Goal: Communication & Community: Answer question/provide support

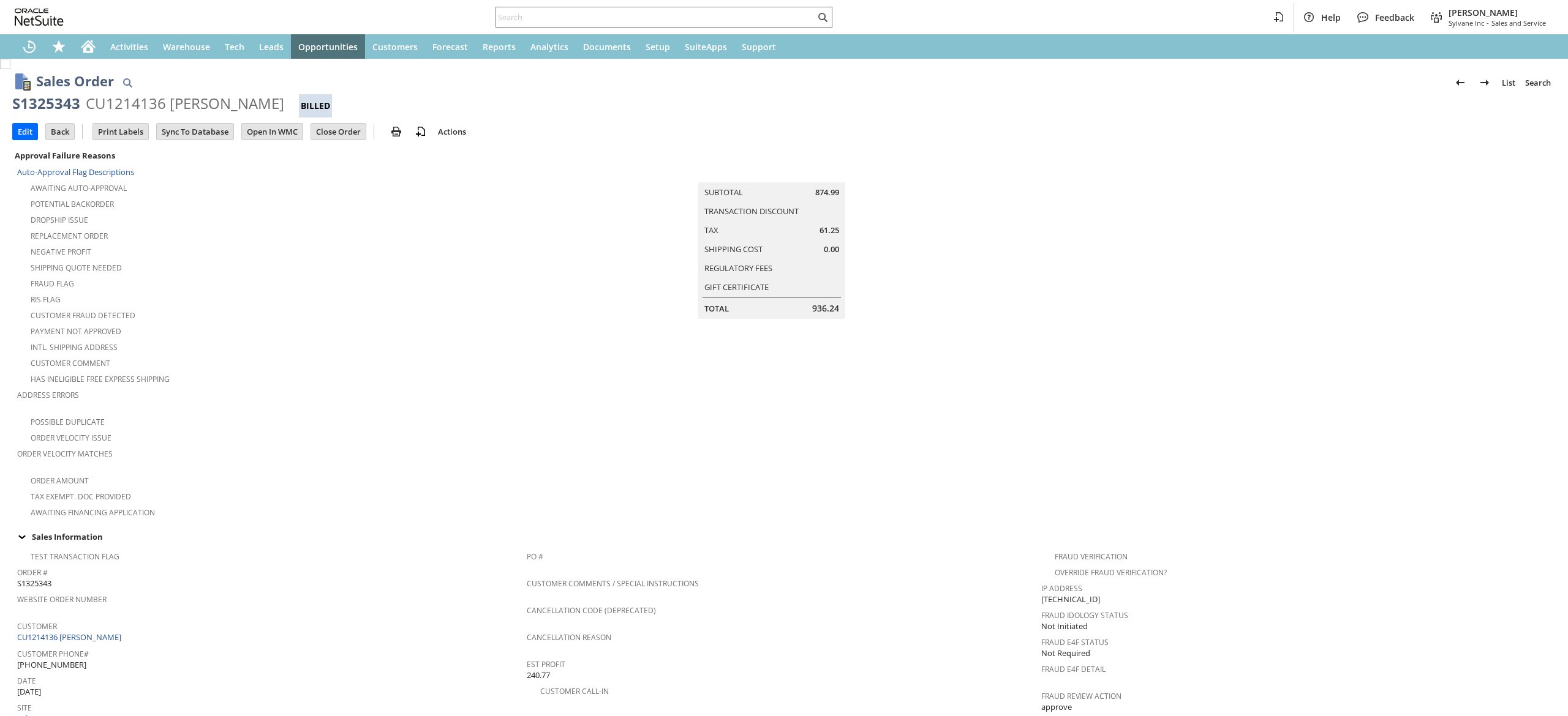
scroll to position [709, 0]
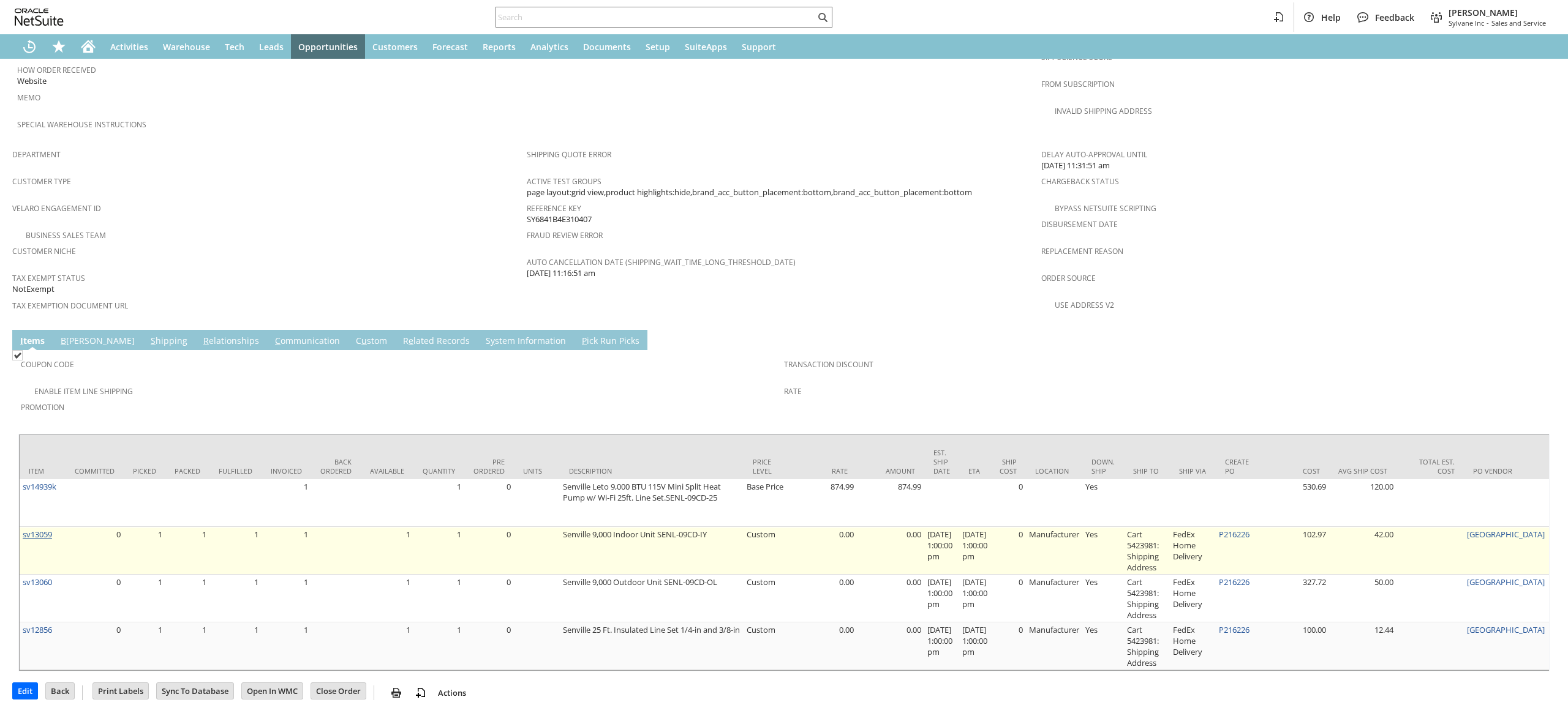
click at [45, 529] on link "sv13059" at bounding box center [37, 534] width 29 height 11
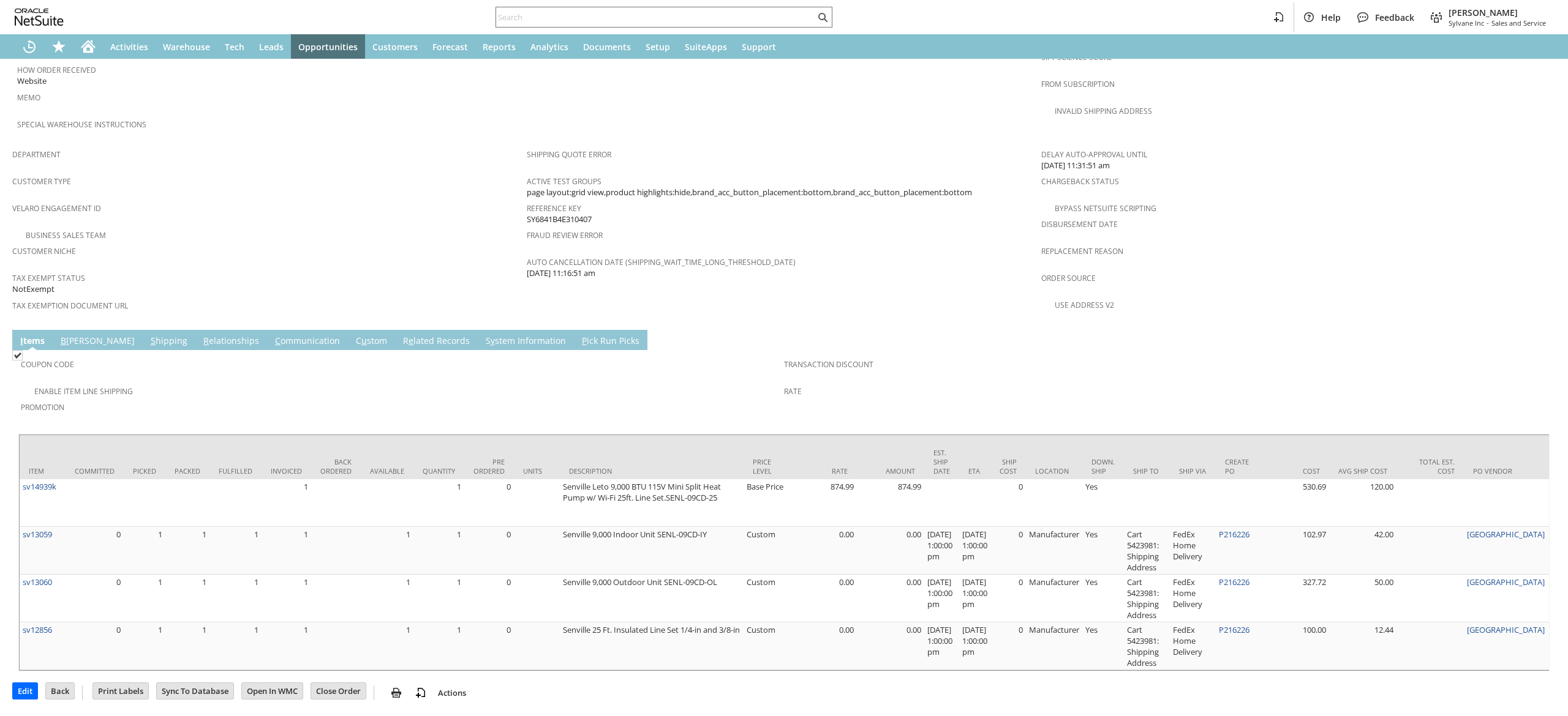
click at [272, 335] on link "C ommunication" at bounding box center [308, 342] width 71 height 13
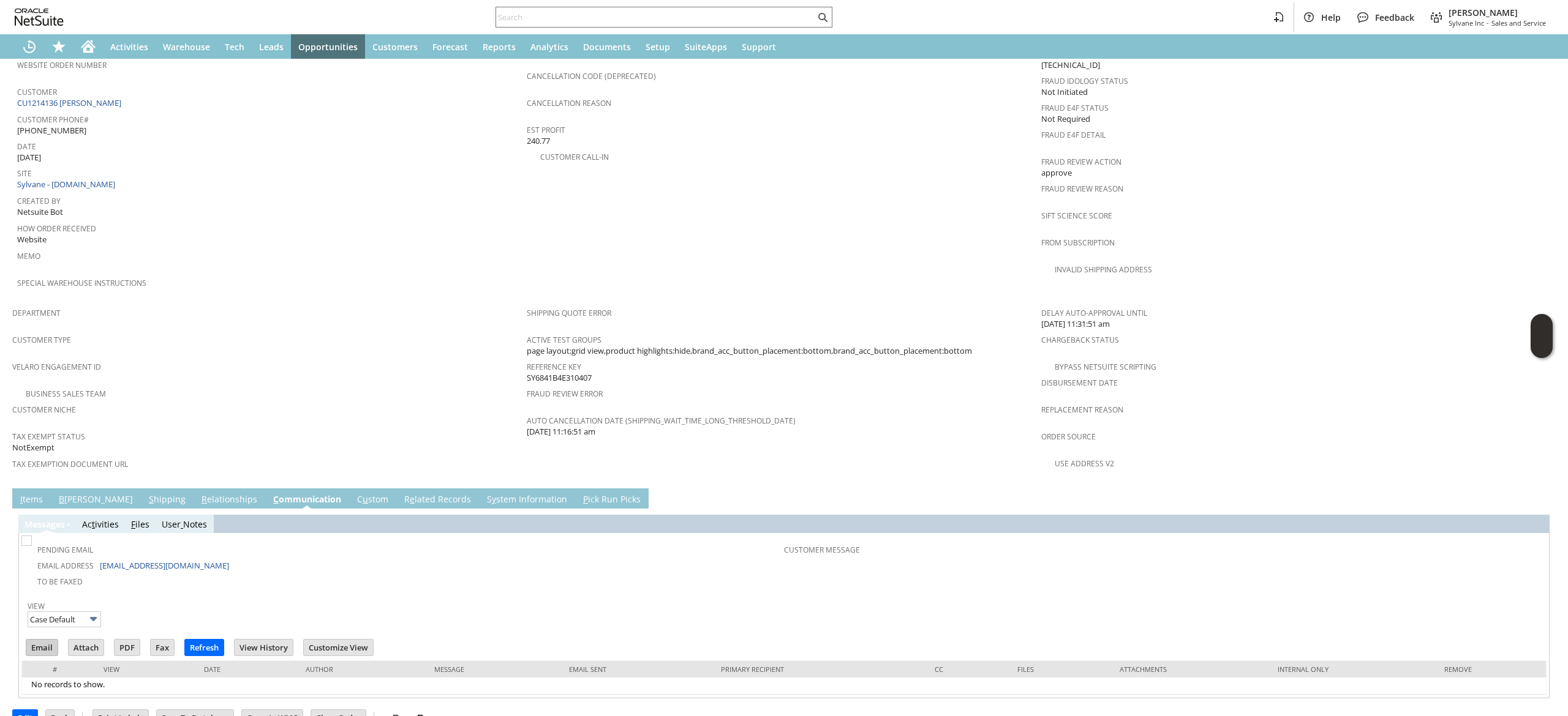
click at [52, 640] on input "Email" at bounding box center [42, 647] width 32 height 16
click at [1024, 331] on td "Active Test Groups page layout:grid view,product highlights:hide,brand_acc_butt…" at bounding box center [784, 345] width 515 height 27
